Goal: Task Accomplishment & Management: Manage account settings

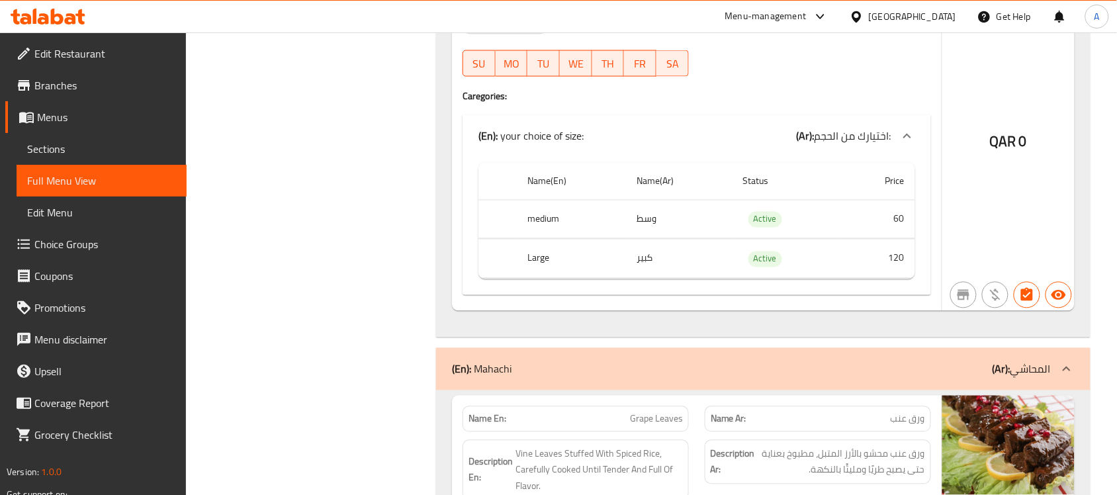
scroll to position [2114, 0]
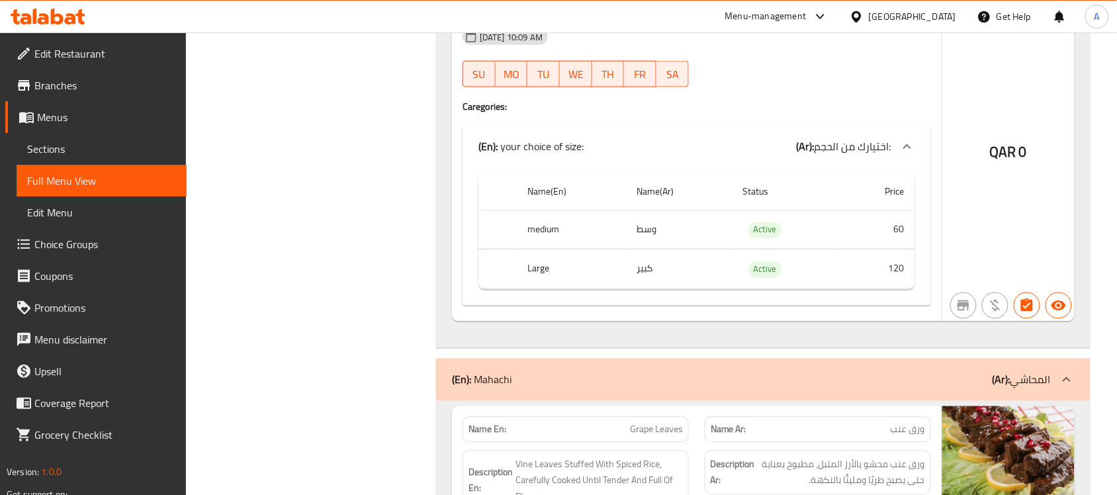
click at [934, 11] on div "[GEOGRAPHIC_DATA]" at bounding box center [912, 16] width 87 height 15
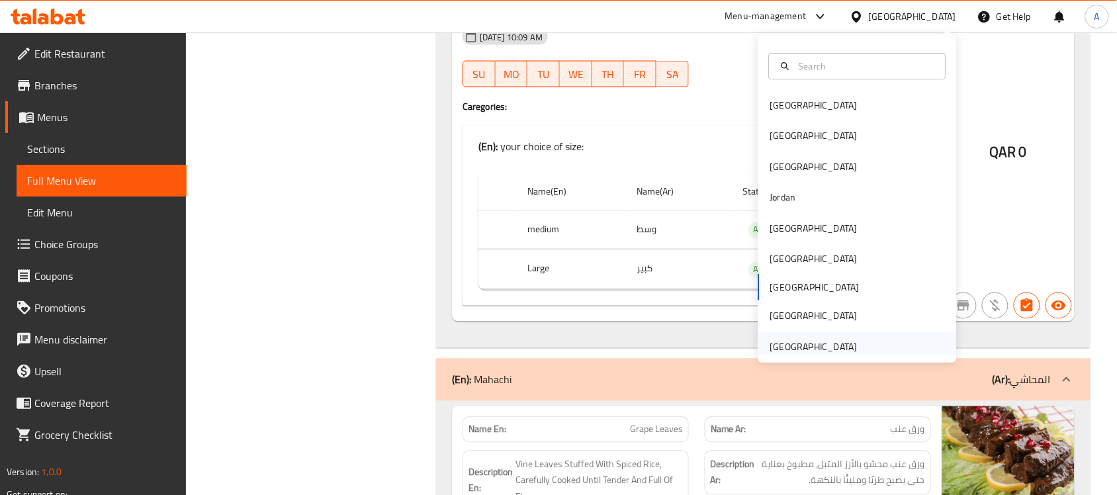
click at [814, 354] on div "[GEOGRAPHIC_DATA]" at bounding box center [813, 346] width 87 height 15
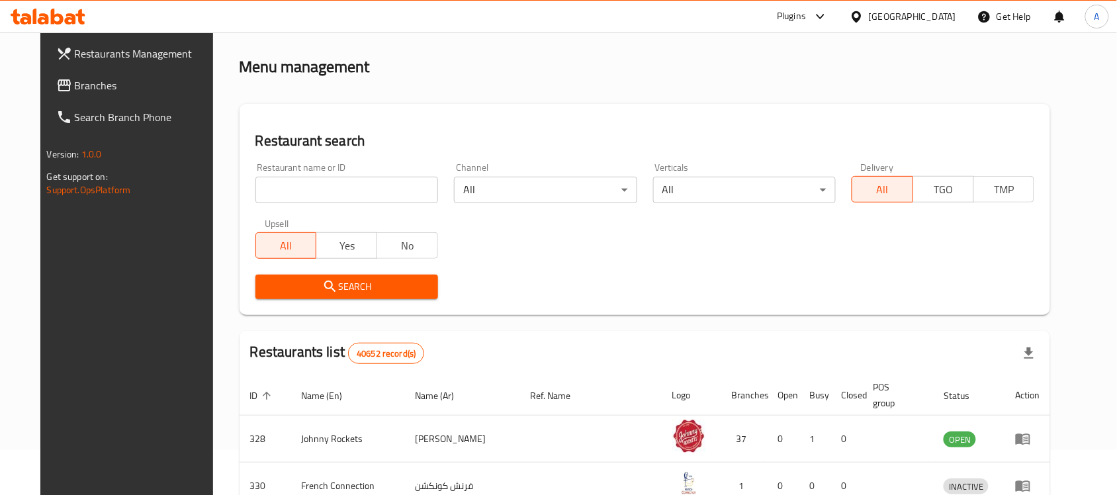
scroll to position [490, 0]
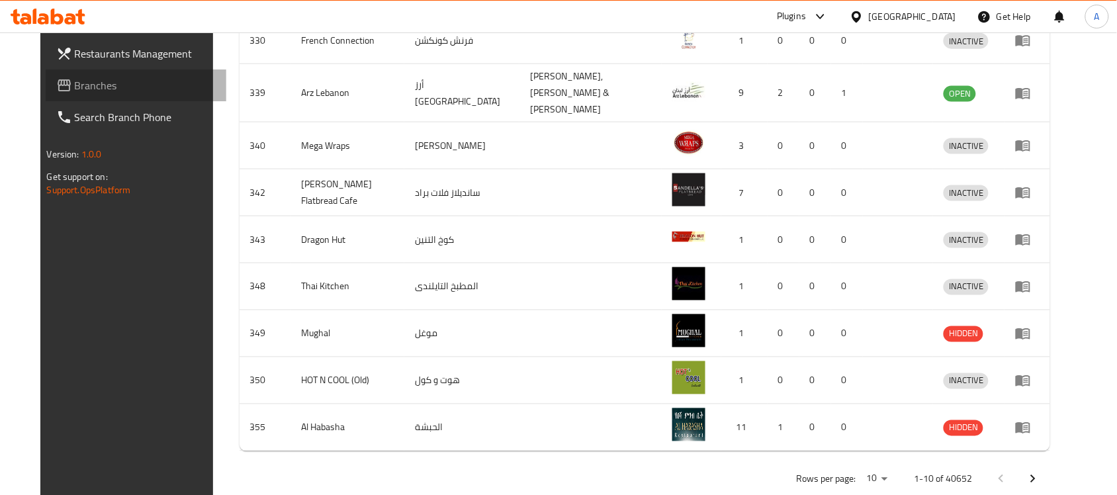
click at [75, 77] on span "Branches" at bounding box center [146, 85] width 142 height 16
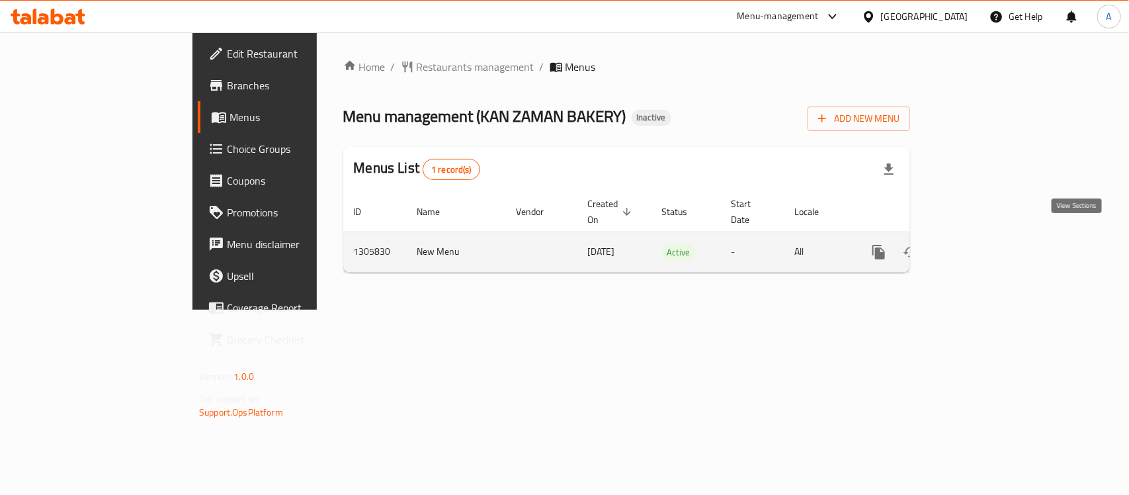
click at [983, 244] on icon "enhanced table" at bounding box center [975, 252] width 16 height 16
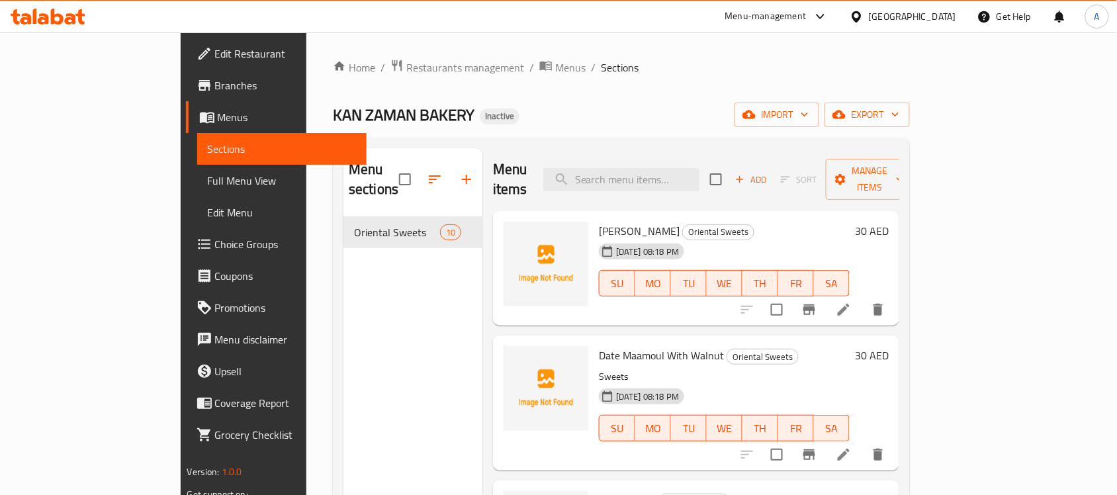
click at [599, 221] on span "[PERSON_NAME]" at bounding box center [639, 231] width 81 height 20
click at [599, 221] on span "Rahash Sweet" at bounding box center [639, 231] width 81 height 20
copy h6 "Rahash Sweet"
click at [852, 302] on icon at bounding box center [844, 310] width 16 height 16
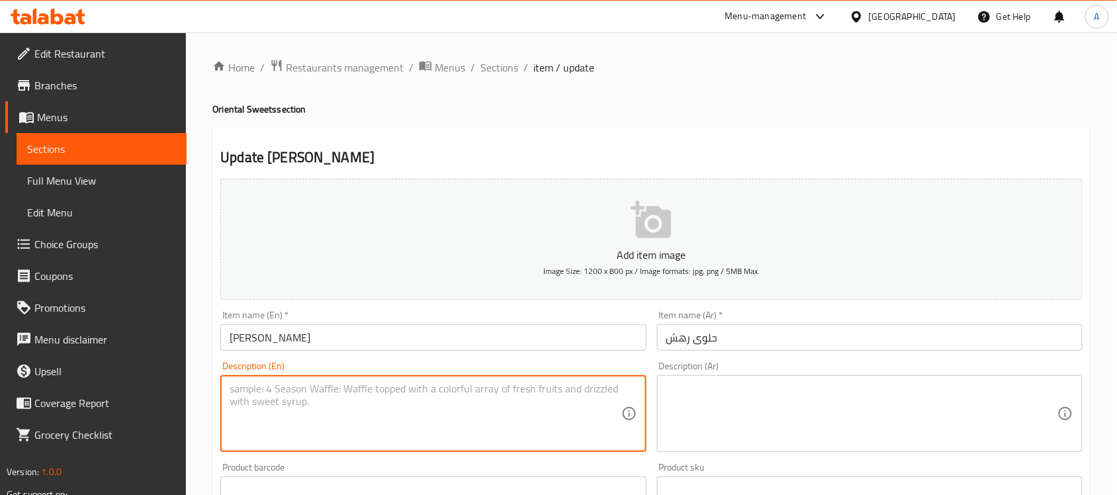
click at [516, 396] on textarea at bounding box center [425, 413] width 391 height 63
paste textarea "A traditional Middle Eastern sweet similar to tahini sweet, made from sesame pa…"
type textarea "A traditional Middle Eastern sweet similar to tahini sweet, made from sesame pa…"
click at [749, 412] on textarea at bounding box center [861, 413] width 391 height 63
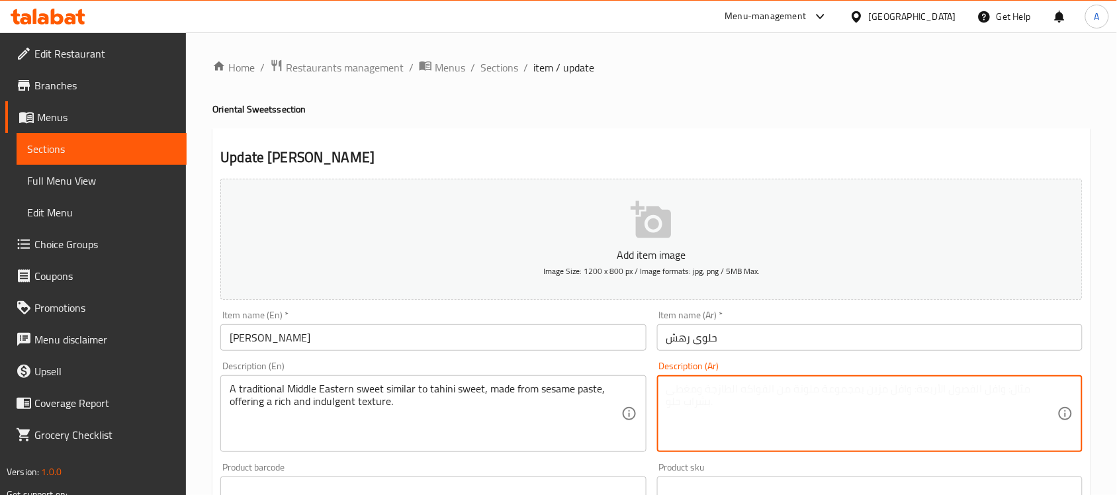
paste textarea "حلوى شرق أوسطية تقليدية تشبه حلوى الطحينة، مصنوعة من عجينة السمسم، تقدم قواماً …"
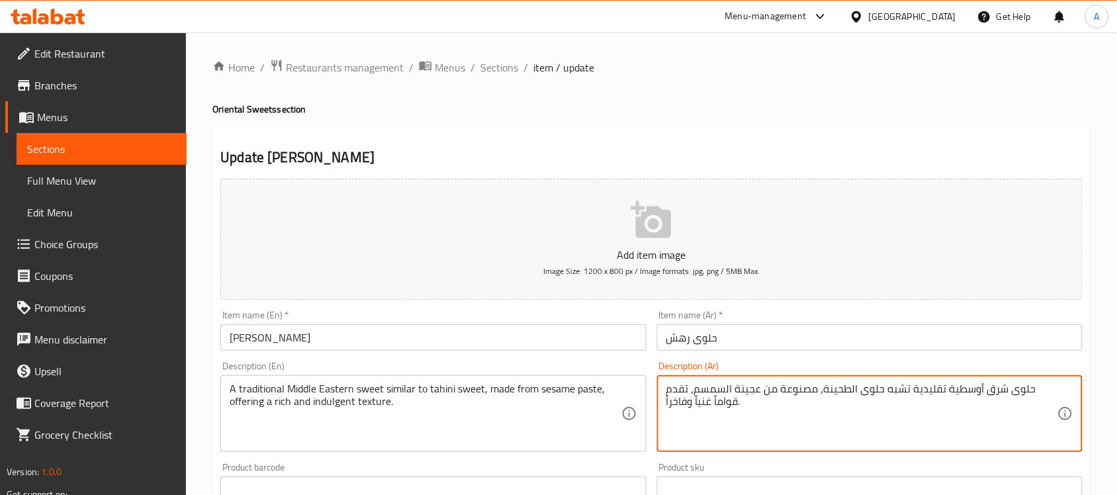
type textarea "حلوى شرق أوسطية تقليدية تشبه حلوى الطحينة، مصنوعة من عجينة السمسم، تقدم قواماً …"
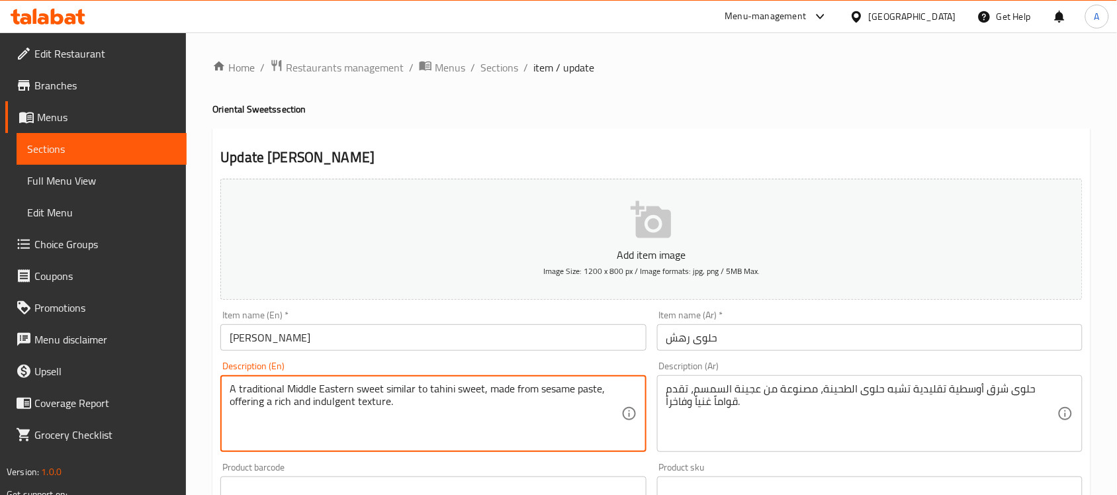
click at [266, 386] on textarea "A traditional Middle Eastern sweet similar to tahini sweet, made from sesame pa…" at bounding box center [425, 413] width 391 height 63
drag, startPoint x: 543, startPoint y: 388, endPoint x: 587, endPoint y: 411, distance: 49.4
click at [587, 411] on textarea "Middle Eastern sweet similar to tahini sweet, made from sesame paste, offering …" at bounding box center [425, 413] width 391 height 63
type textarea "Middle Eastern sweet similar to tahini sweet, made from sesame paste"
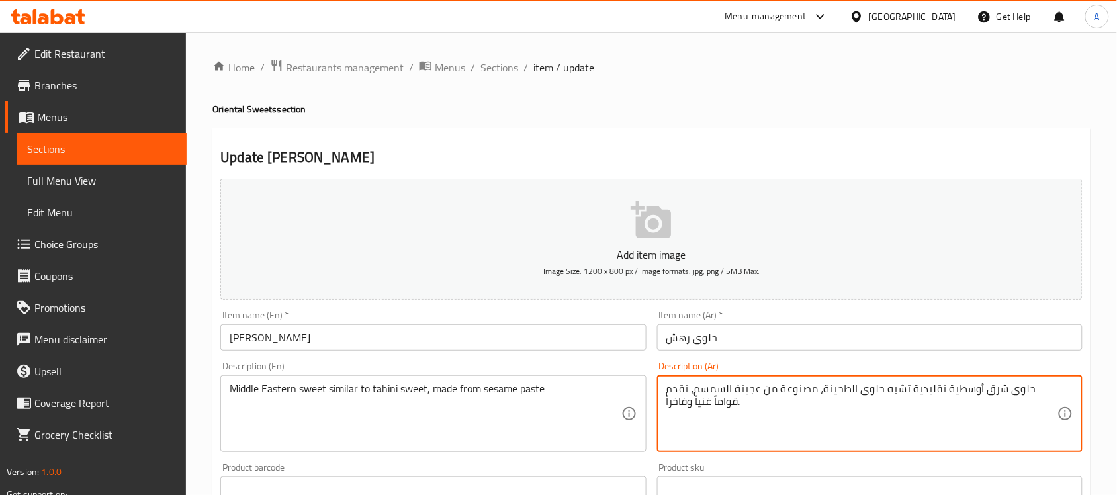
drag, startPoint x: 719, startPoint y: 391, endPoint x: 746, endPoint y: 407, distance: 32.0
click at [889, 391] on textarea "حلوى شرق أوسطية تقليدية تشبه حلوى الطحينة، مصنوعة من عجينة السمسم" at bounding box center [861, 413] width 391 height 63
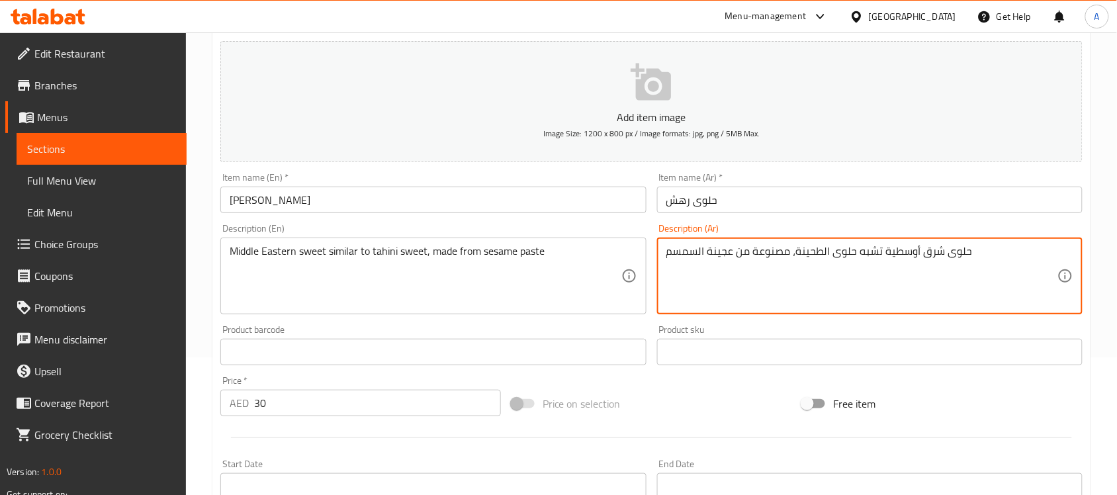
scroll to position [139, 0]
click at [719, 249] on textarea "حلوى شرق أوسطية تشبه حلوى الطحينة، مصنوعة من عجينة السمسم" at bounding box center [861, 274] width 391 height 63
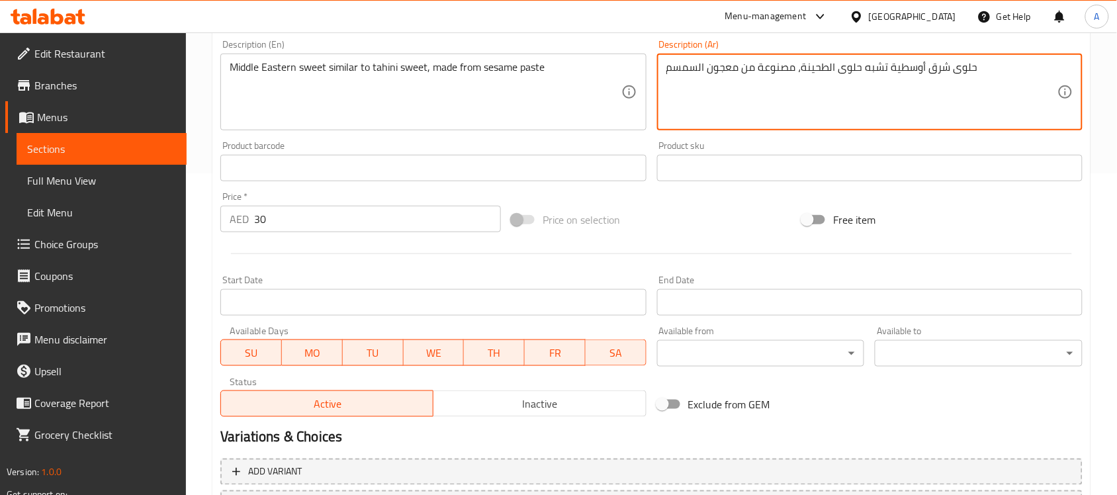
scroll to position [437, 0]
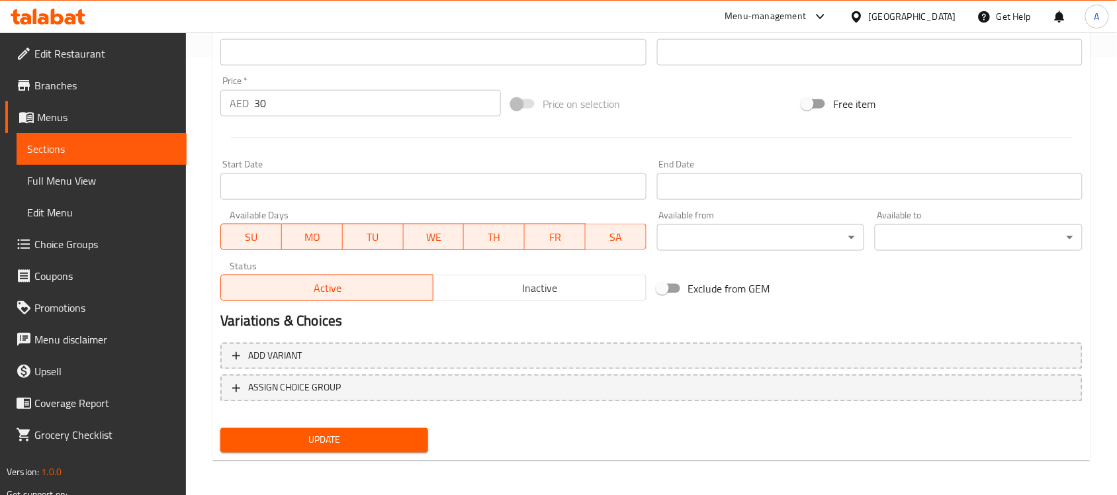
type textarea "حلوى شرق أوسطية تشبه حلوى الطحينة، مصنوعة من معجون السمسم"
click at [361, 447] on button "Update" at bounding box center [324, 440] width 208 height 24
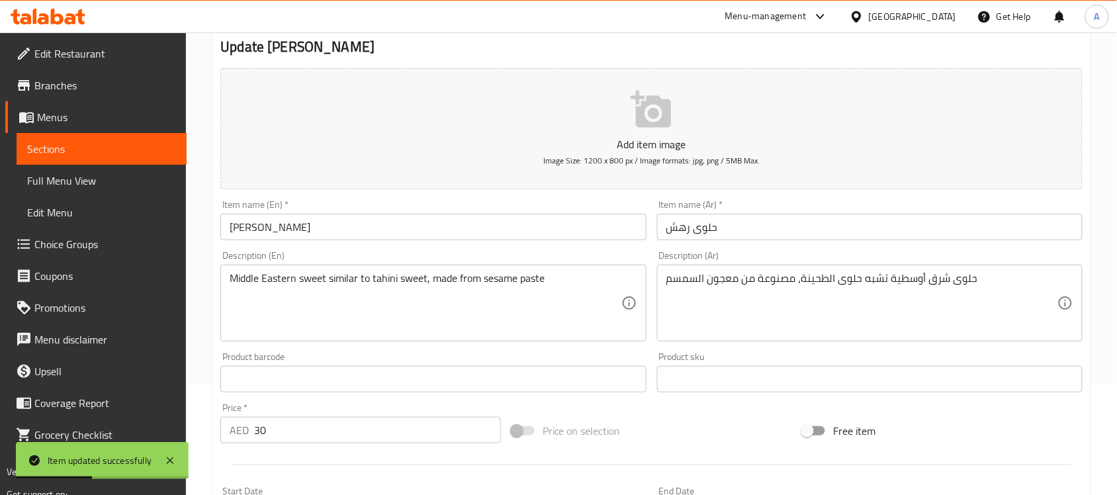
scroll to position [0, 0]
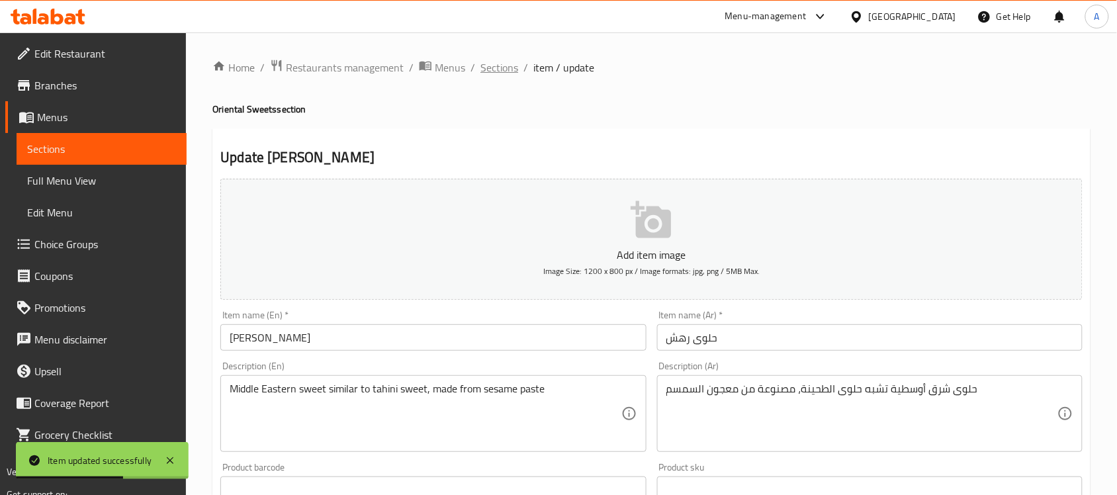
click at [503, 65] on span "Sections" at bounding box center [499, 68] width 38 height 16
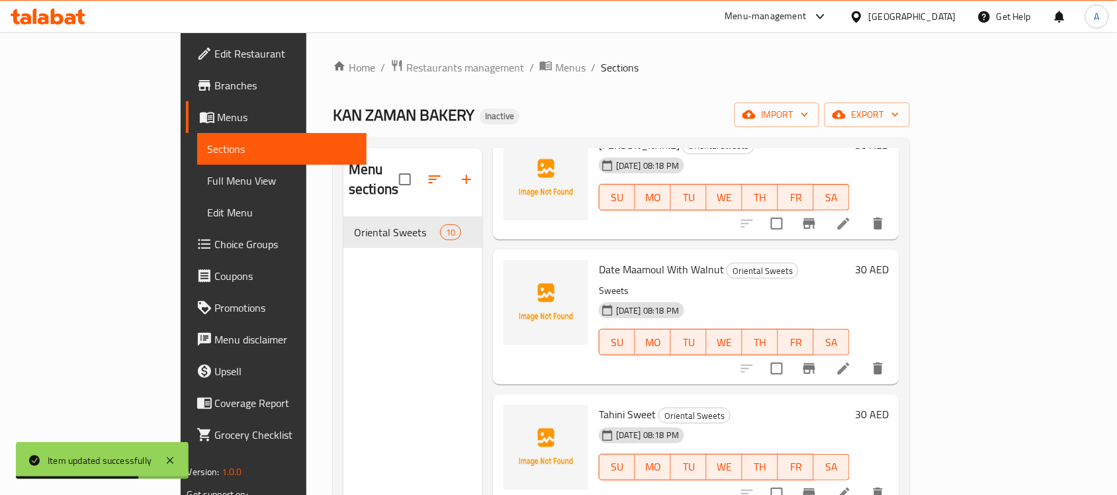
scroll to position [87, 0]
click at [603, 259] on span "Date Maamoul With Walnut" at bounding box center [661, 269] width 125 height 20
copy h6 "Date Maamoul With Walnut"
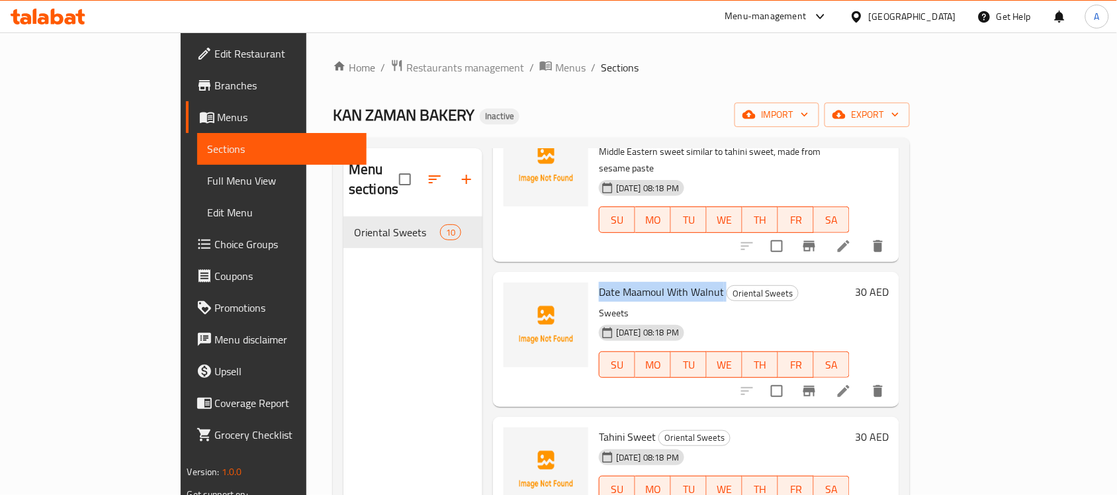
scroll to position [99, 0]
click at [852, 384] on icon at bounding box center [844, 392] width 16 height 16
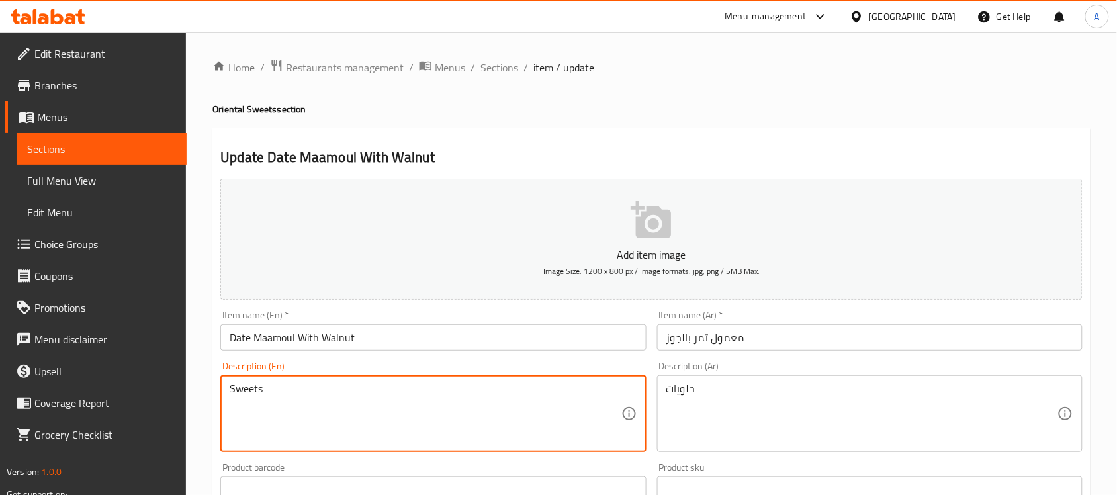
click at [361, 395] on textarea "Sweets" at bounding box center [425, 413] width 391 height 63
paste textarea "A classic shortbread pastry, filled with a sweet and rich mixture of dates and …"
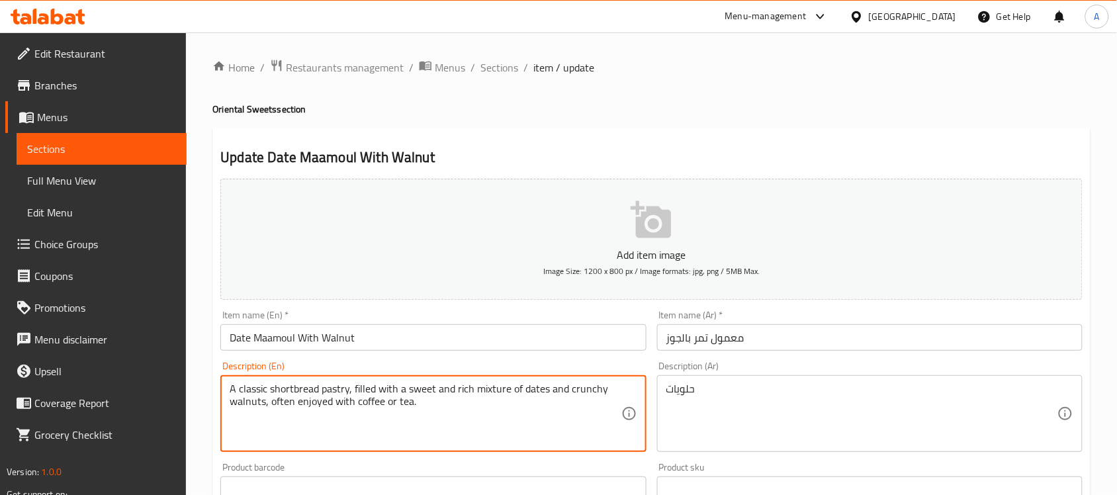
type textarea "A classic shortbread pastry, filled with a sweet and rich mixture of dates and …"
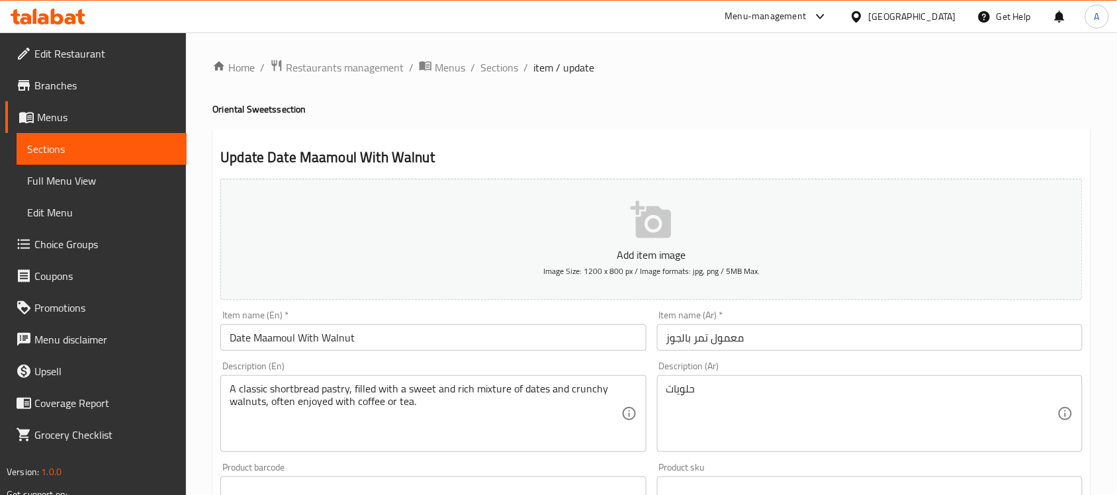
click at [682, 381] on div "حلويات Description (Ar)" at bounding box center [869, 413] width 425 height 77
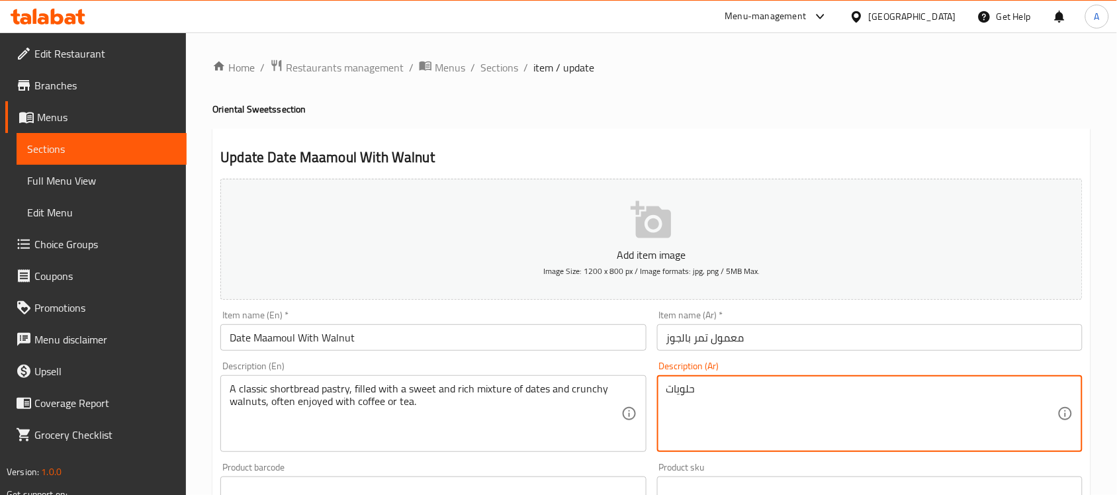
click at [682, 384] on textarea "حلويات" at bounding box center [861, 413] width 391 height 63
paste textarea "معجنات الشورتبريد الكلاسيكية، محشوة بمزيج حلو وغني من التمر والجوز المقرمش، غال…"
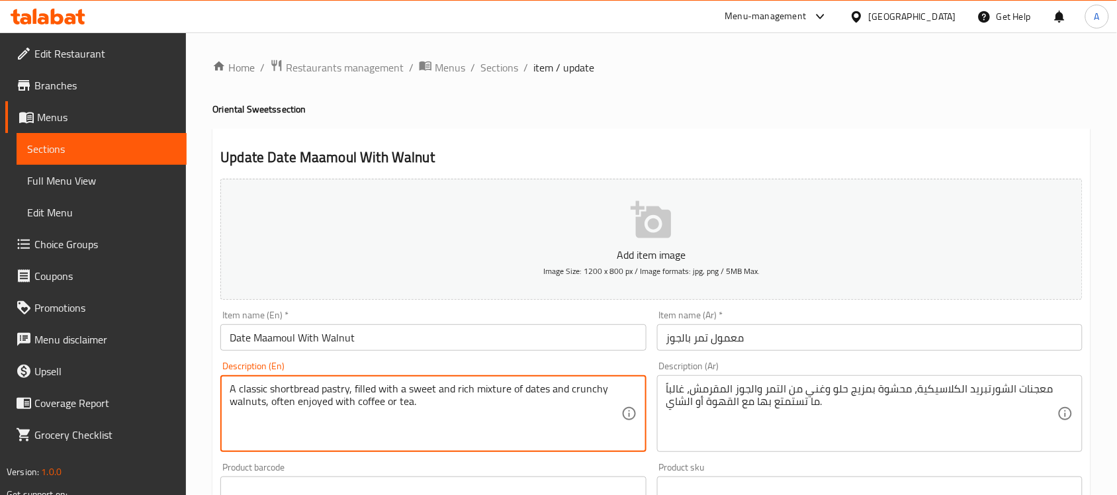
click at [299, 394] on textarea "A classic shortbread pastry, filled with a sweet and rich mixture of dates and …" at bounding box center [425, 413] width 391 height 63
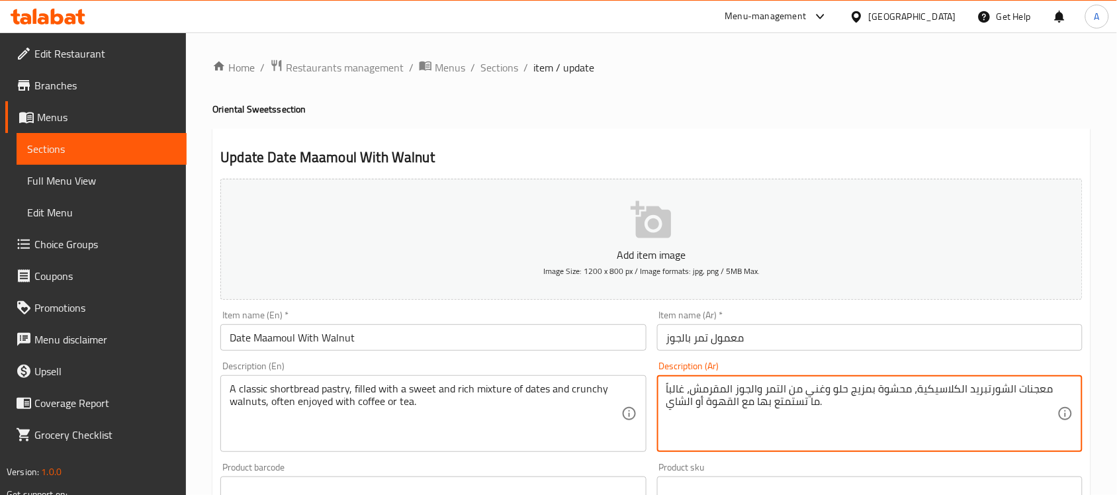
drag, startPoint x: 828, startPoint y: 385, endPoint x: 808, endPoint y: 389, distance: 20.9
click at [808, 389] on textarea "معجنات الشورتبريد الكلاسيكية، محشوة بمزيج حلو وغني من التمر والجوز المقرمش، غال…" at bounding box center [861, 413] width 391 height 63
click at [820, 390] on textarea "معجنات الشورتبريد الكلاسيكية، محشوة بمزيج حلو وغني من التمر والجوز المقرمش، غال…" at bounding box center [861, 413] width 391 height 63
type textarea "معجنات الشورتبريد الكلاسيكية، محشوة بمزيج حلو من التمر والجوز المقرمش، غالباً م…"
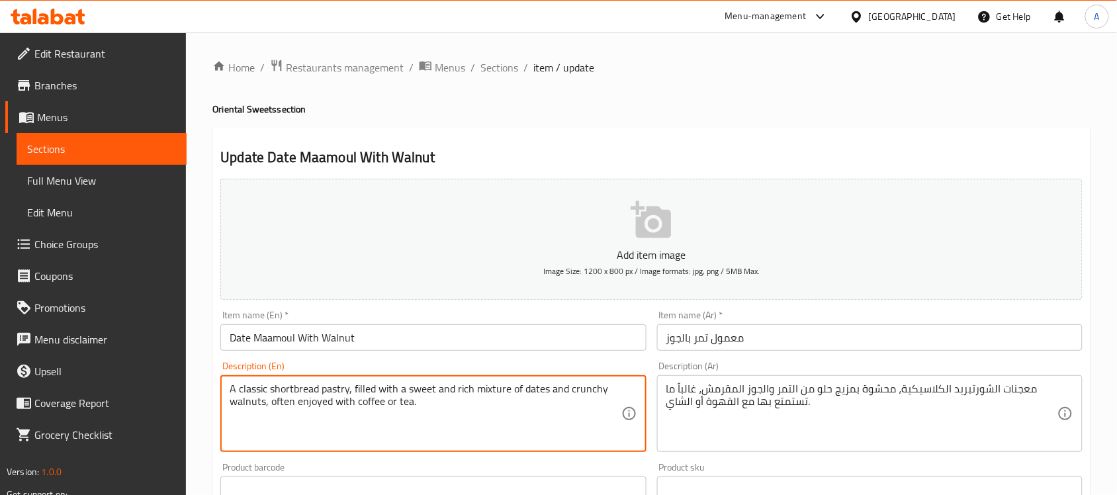
click at [461, 392] on textarea "A classic shortbread pastry, filled with a sweet and rich mixture of dates and …" at bounding box center [425, 413] width 391 height 63
drag, startPoint x: 271, startPoint y: 406, endPoint x: 432, endPoint y: 406, distance: 160.8
click at [432, 406] on textarea "A classic shortbread pastry, filled with a sweet and mixture of dates and crunc…" at bounding box center [425, 413] width 391 height 63
type textarea "A classic shortbread pastry, filled with a sweet and mixture of dates and crunc…"
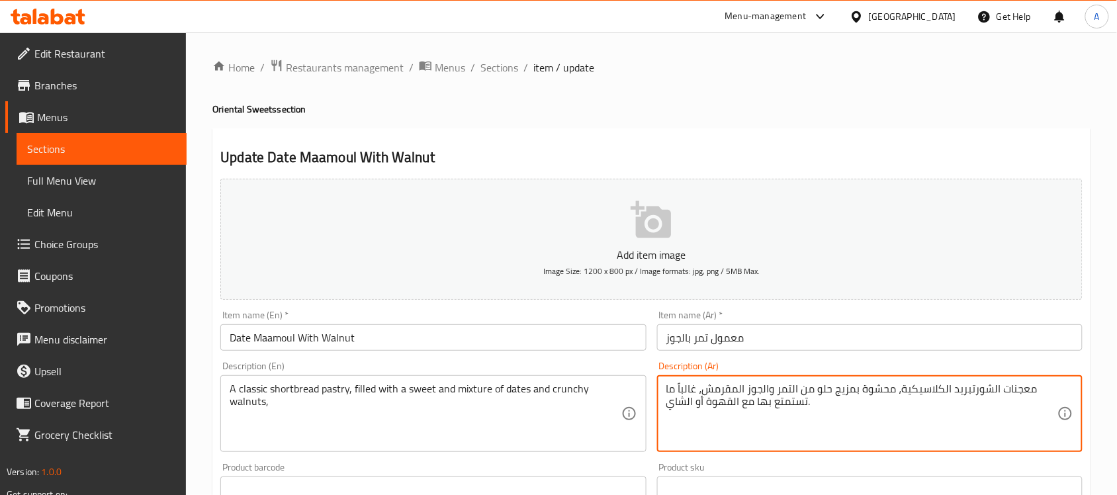
drag, startPoint x: 807, startPoint y: 401, endPoint x: 658, endPoint y: 408, distance: 149.0
type textarea "معجنات الشورتبريد الكلاسيكية، محشوة بمزيج حلو من التمر والجوز المقرمش،."
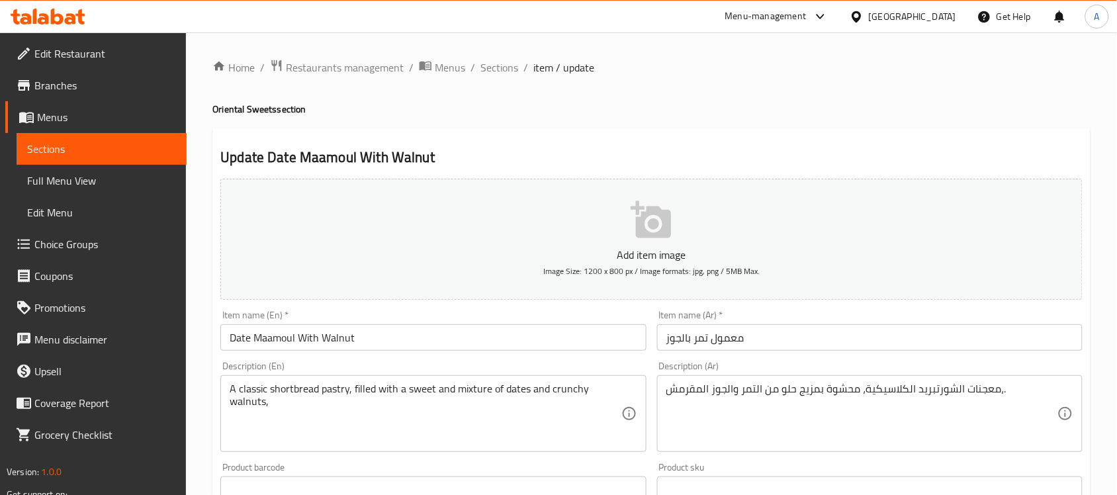
click at [1099, 175] on div "Home / Restaurants management / Menus / Sections / item / update Oriental Sweet…" at bounding box center [651, 483] width 931 height 902
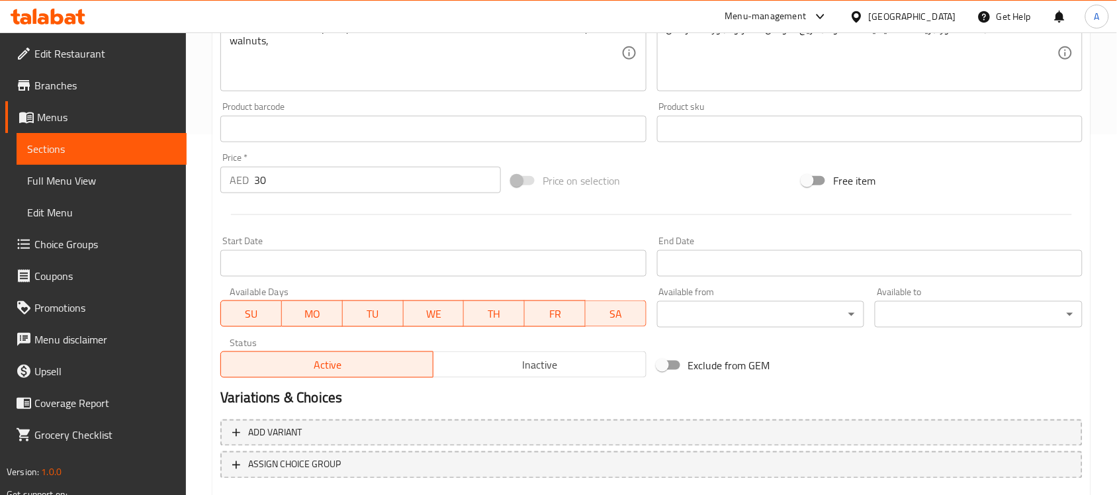
scroll to position [437, 0]
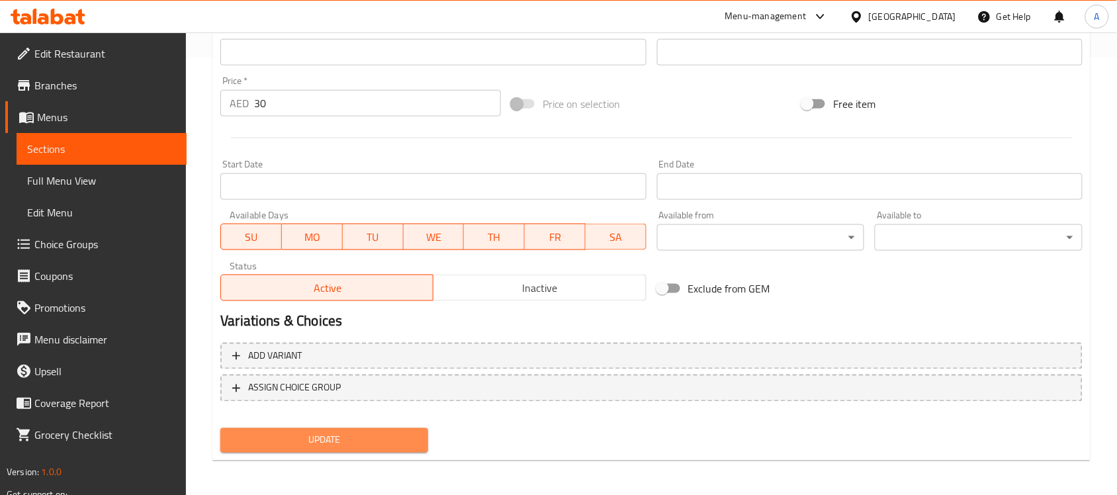
click at [305, 445] on span "Update" at bounding box center [324, 440] width 187 height 17
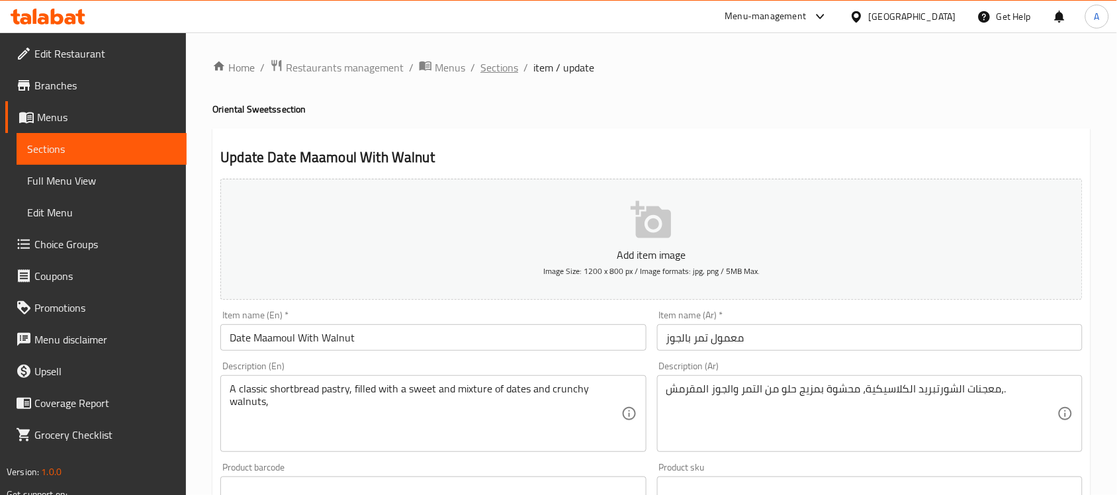
click at [500, 64] on span "Sections" at bounding box center [499, 68] width 38 height 16
